Goal: Go to known website: Access a specific website the user already knows

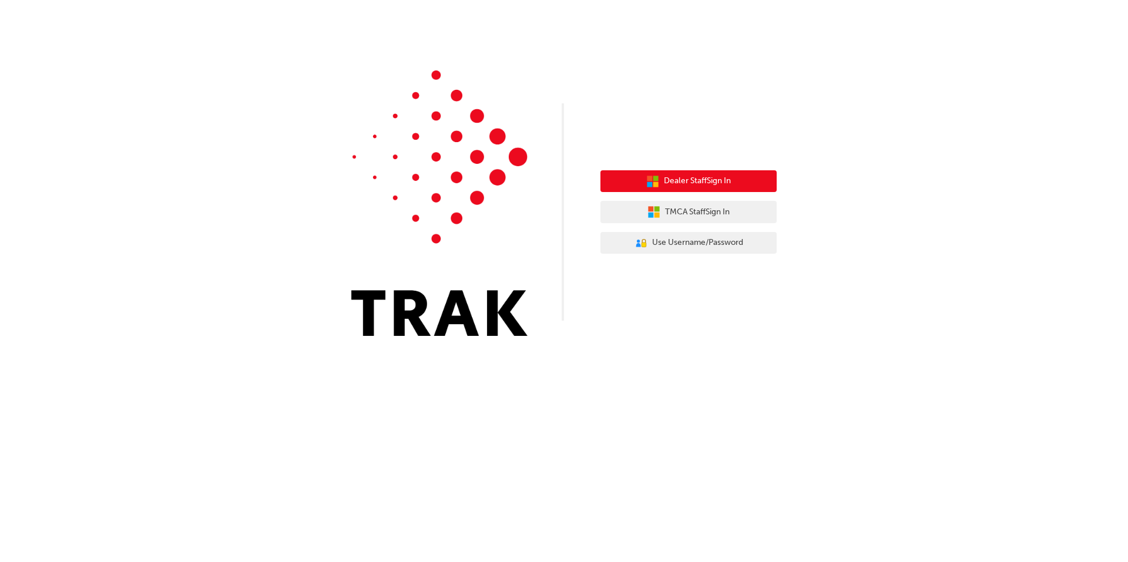
click at [707, 177] on span "Dealer Staff Sign In" at bounding box center [697, 182] width 67 height 14
